Goal: Task Accomplishment & Management: Manage account settings

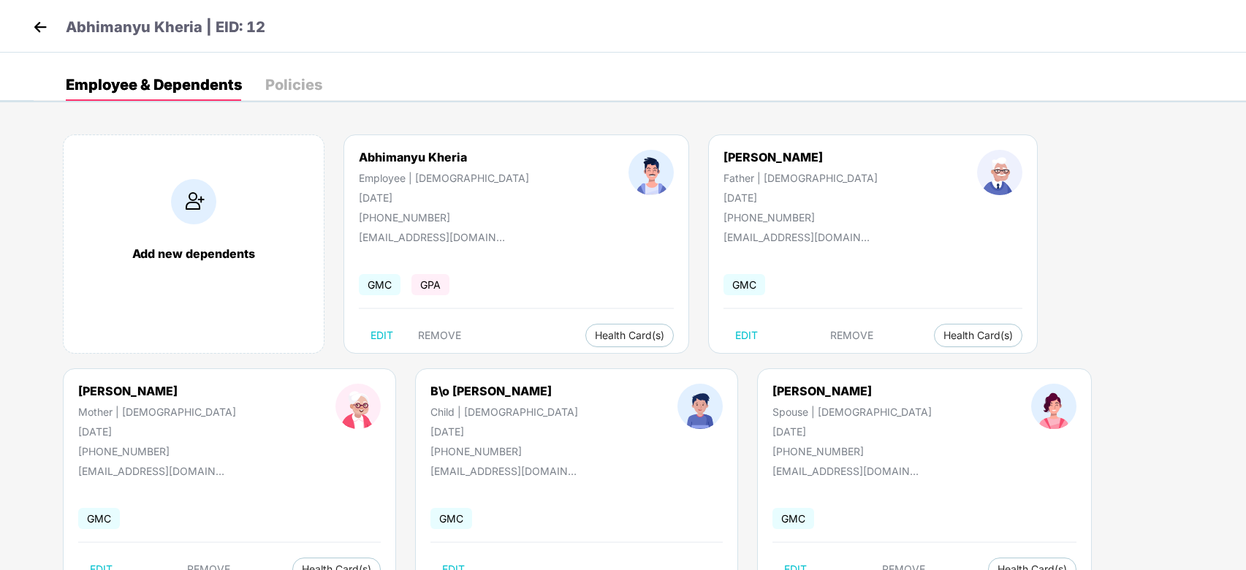
scroll to position [53, 0]
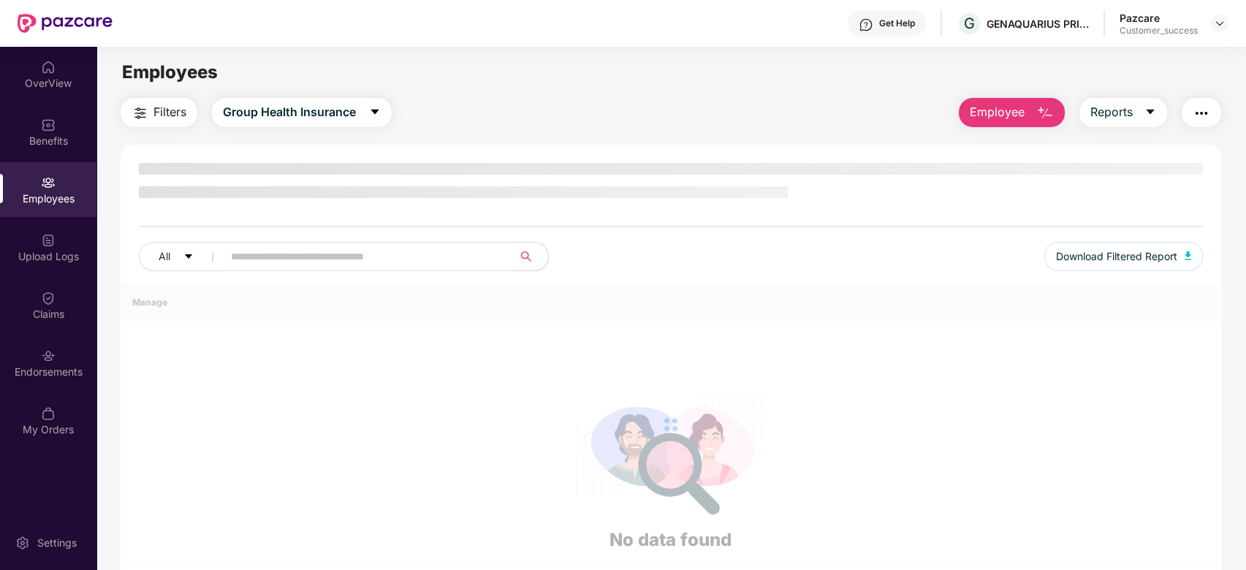
click at [44, 72] on img at bounding box center [48, 67] width 15 height 15
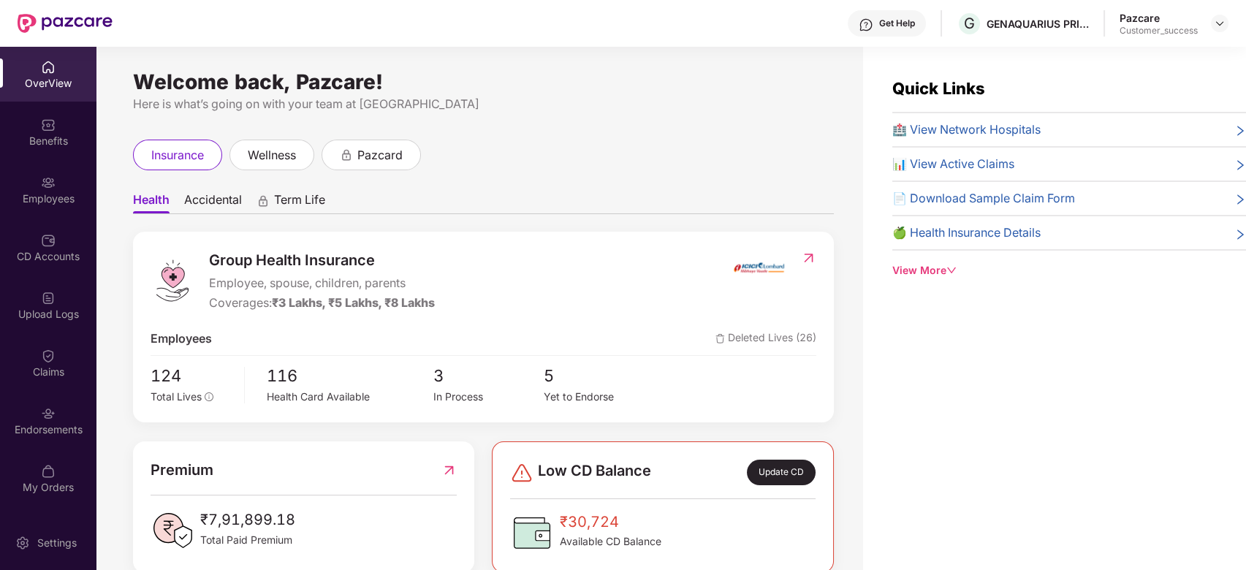
click at [1211, 17] on div at bounding box center [1220, 24] width 18 height 18
click at [1218, 25] on img at bounding box center [1219, 24] width 12 height 12
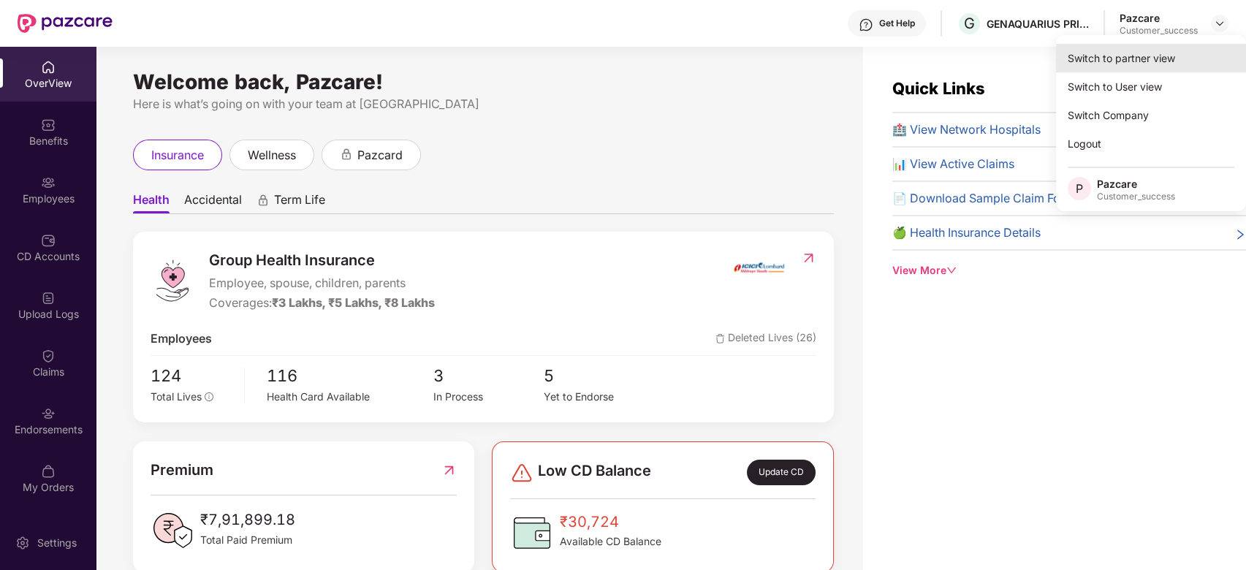
click at [1124, 54] on div "Switch to partner view" at bounding box center [1151, 58] width 190 height 28
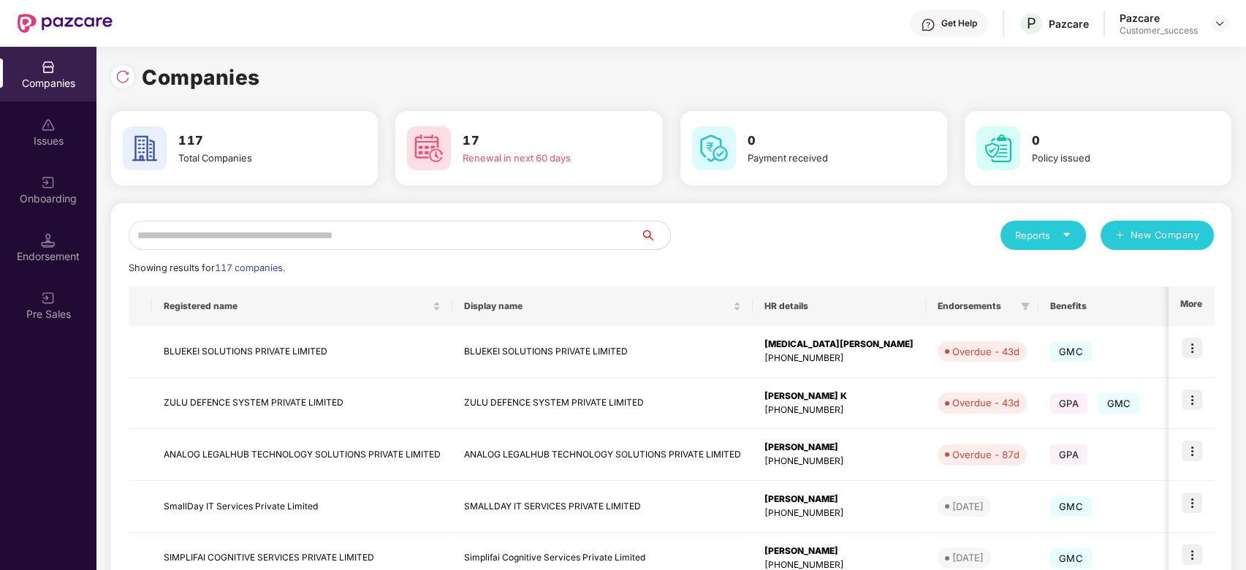
click at [212, 233] on input "text" at bounding box center [385, 235] width 512 height 29
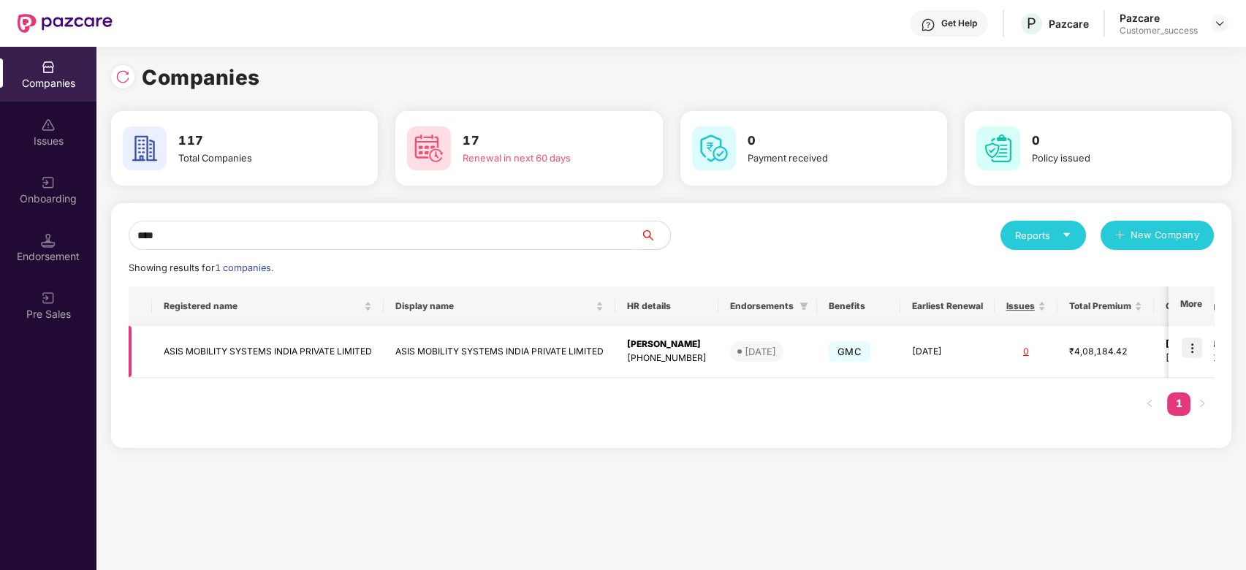
scroll to position [0, 132]
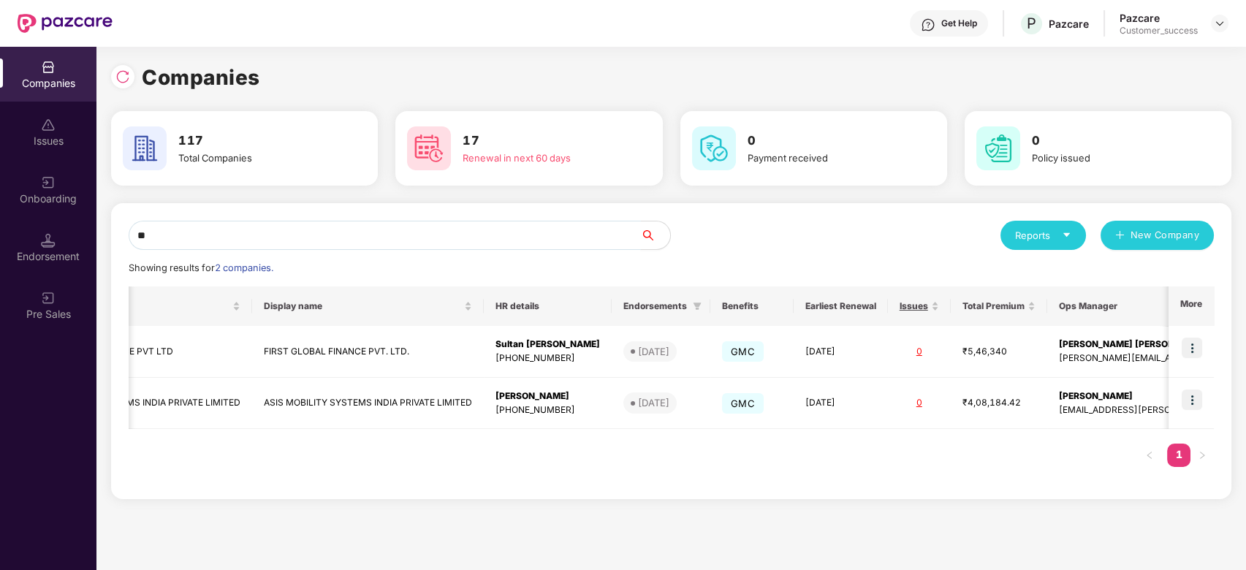
type input "*"
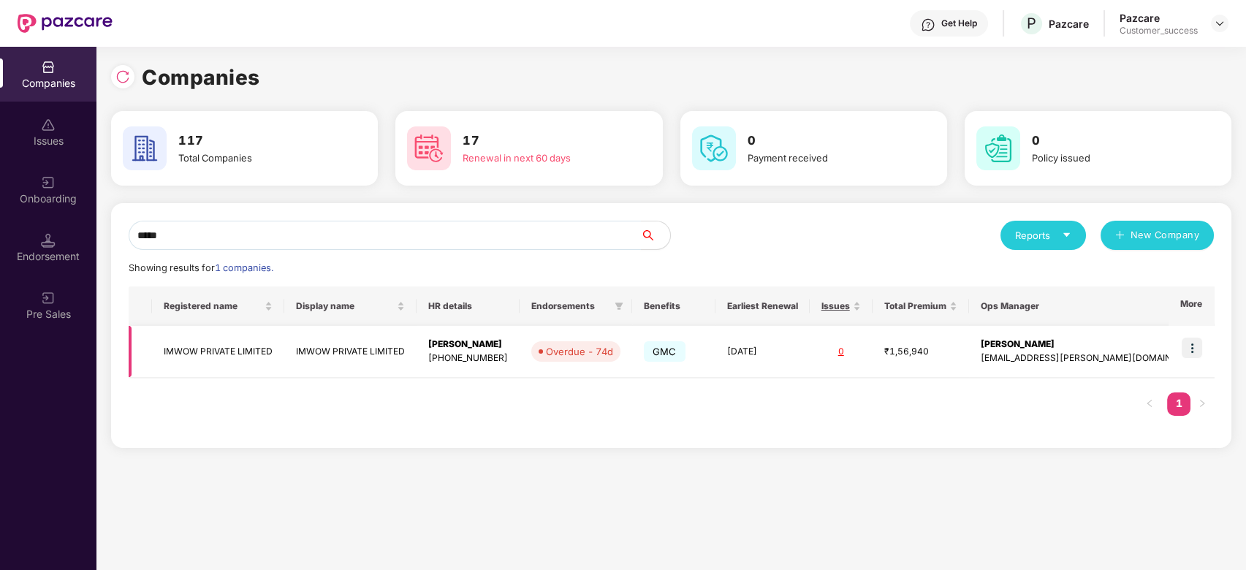
scroll to position [0, 1]
type input "*****"
